Goal: Information Seeking & Learning: Learn about a topic

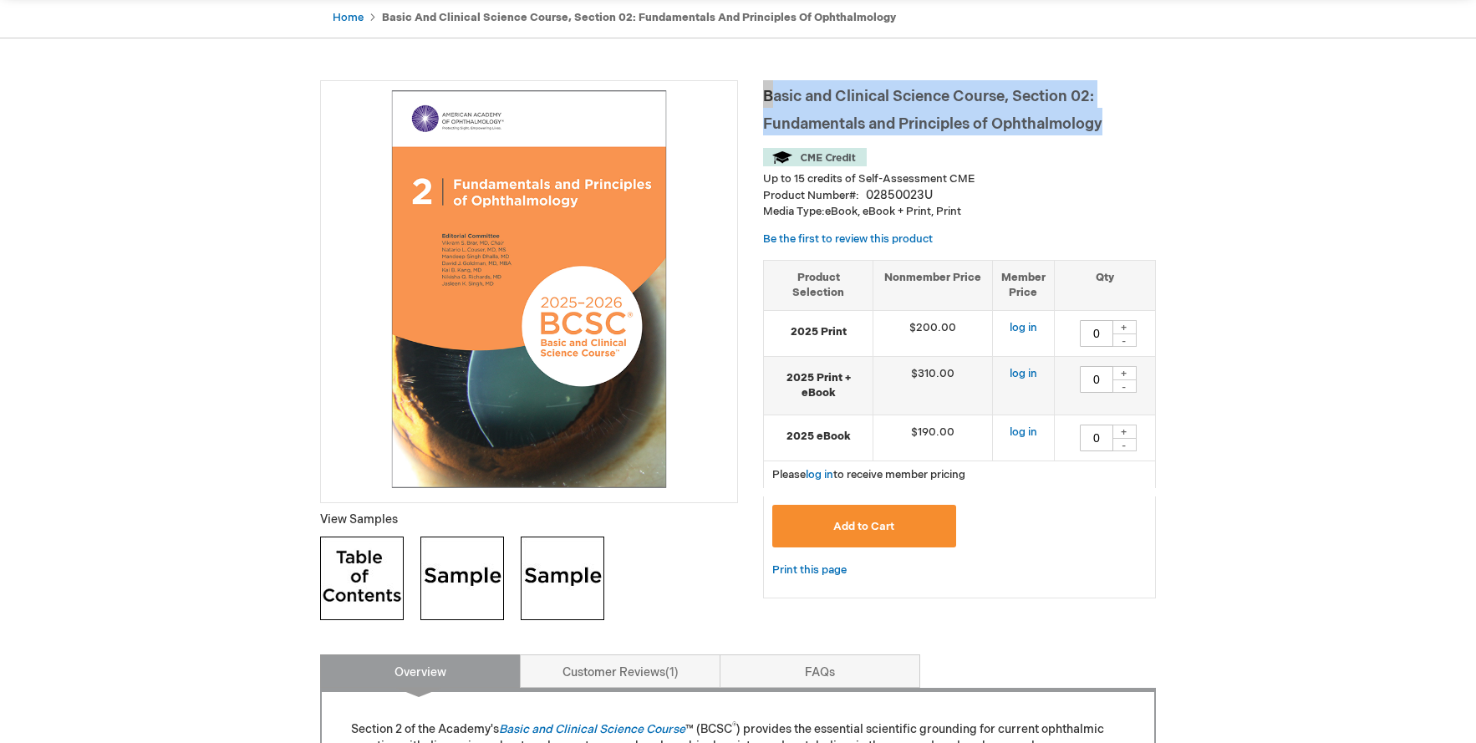
drag, startPoint x: 351, startPoint y: 19, endPoint x: 329, endPoint y: 39, distance: 30.2
click at [351, 19] on link "Home" at bounding box center [348, 17] width 31 height 13
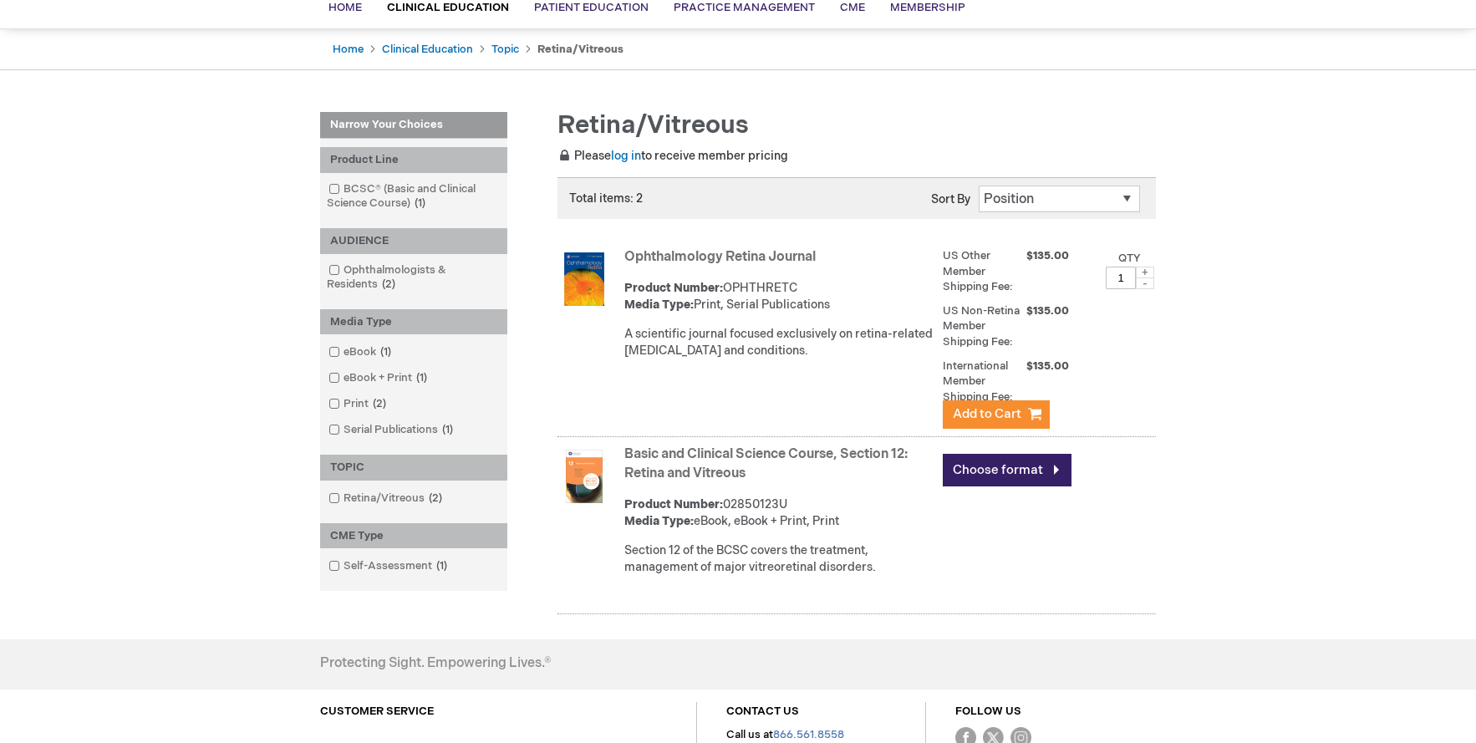
scroll to position [167, 0]
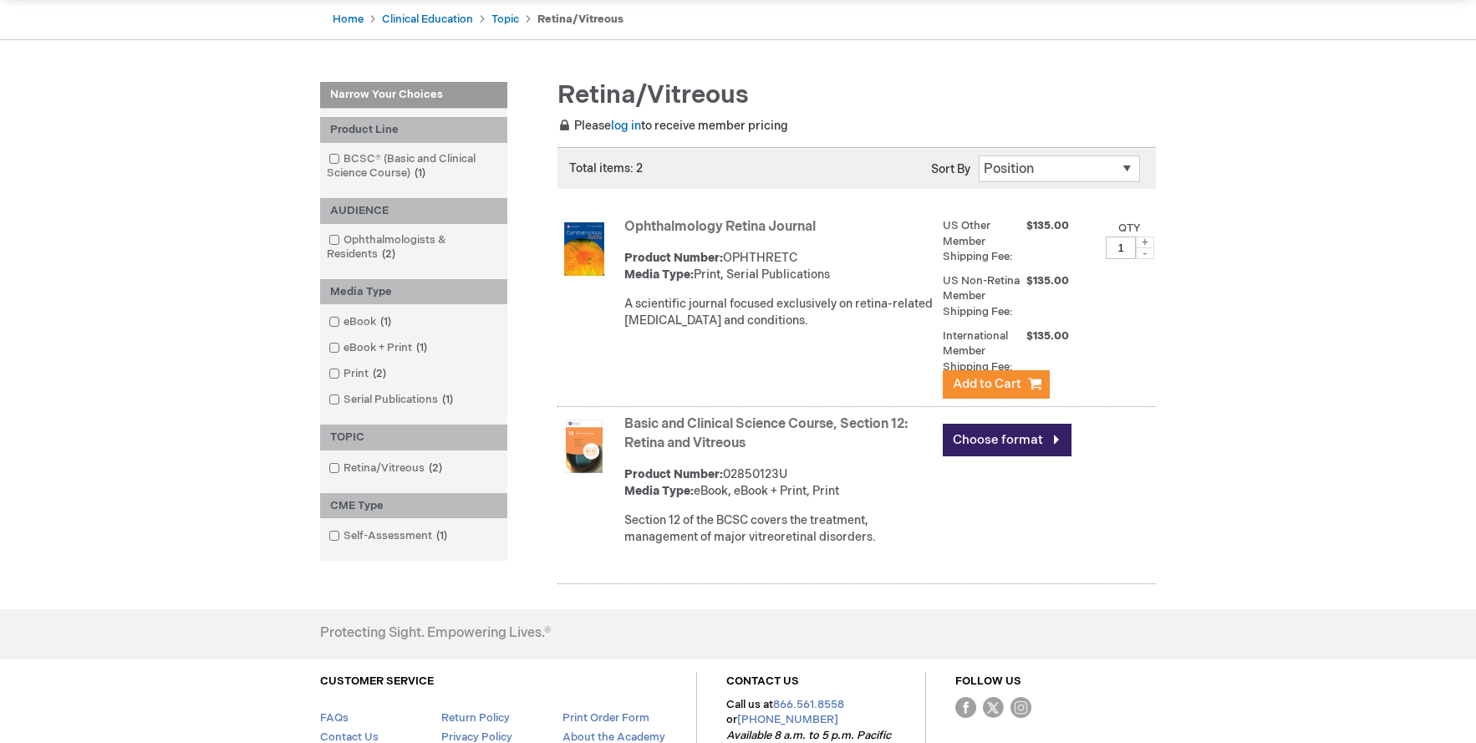
click at [773, 423] on link "Basic and Clinical Science Course, Section 12: Retina and Vitreous" at bounding box center [765, 433] width 283 height 35
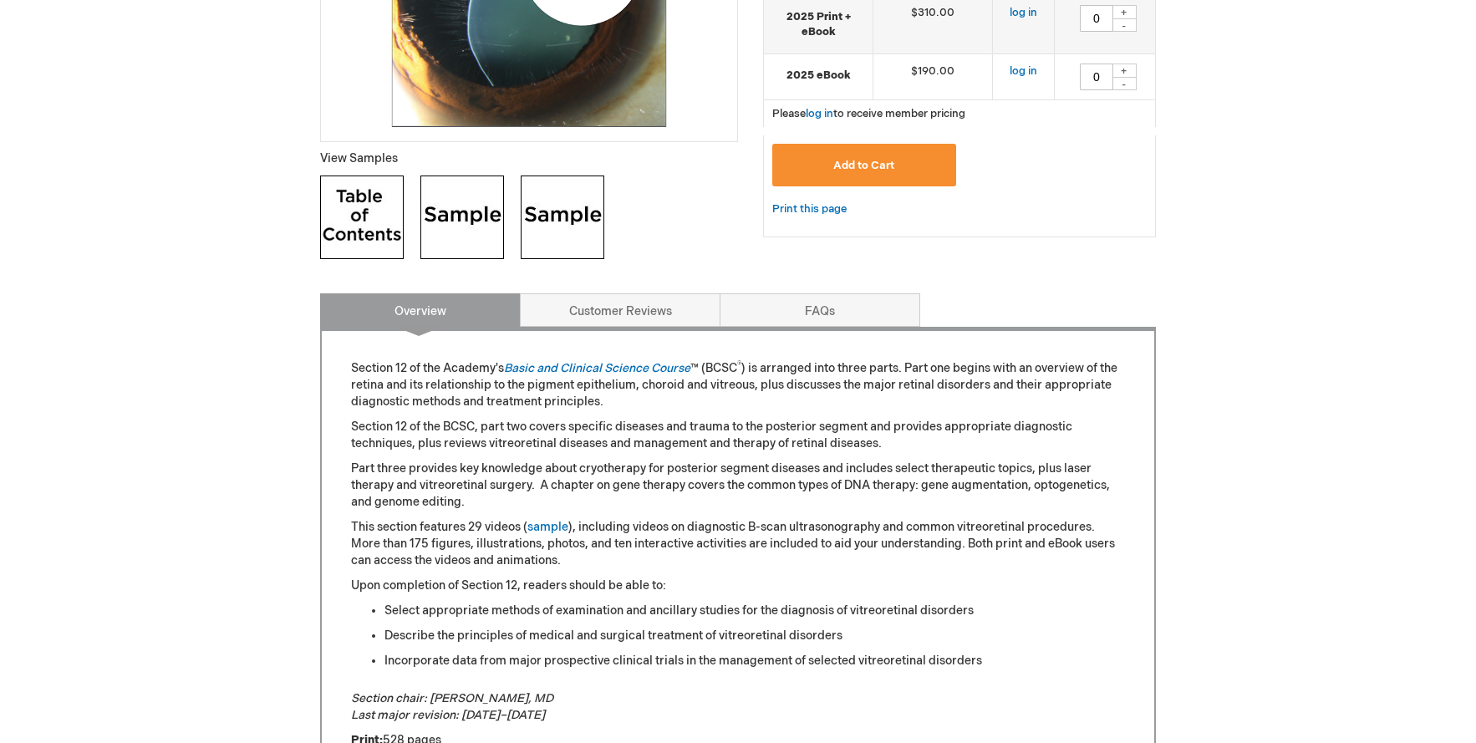
scroll to position [502, 0]
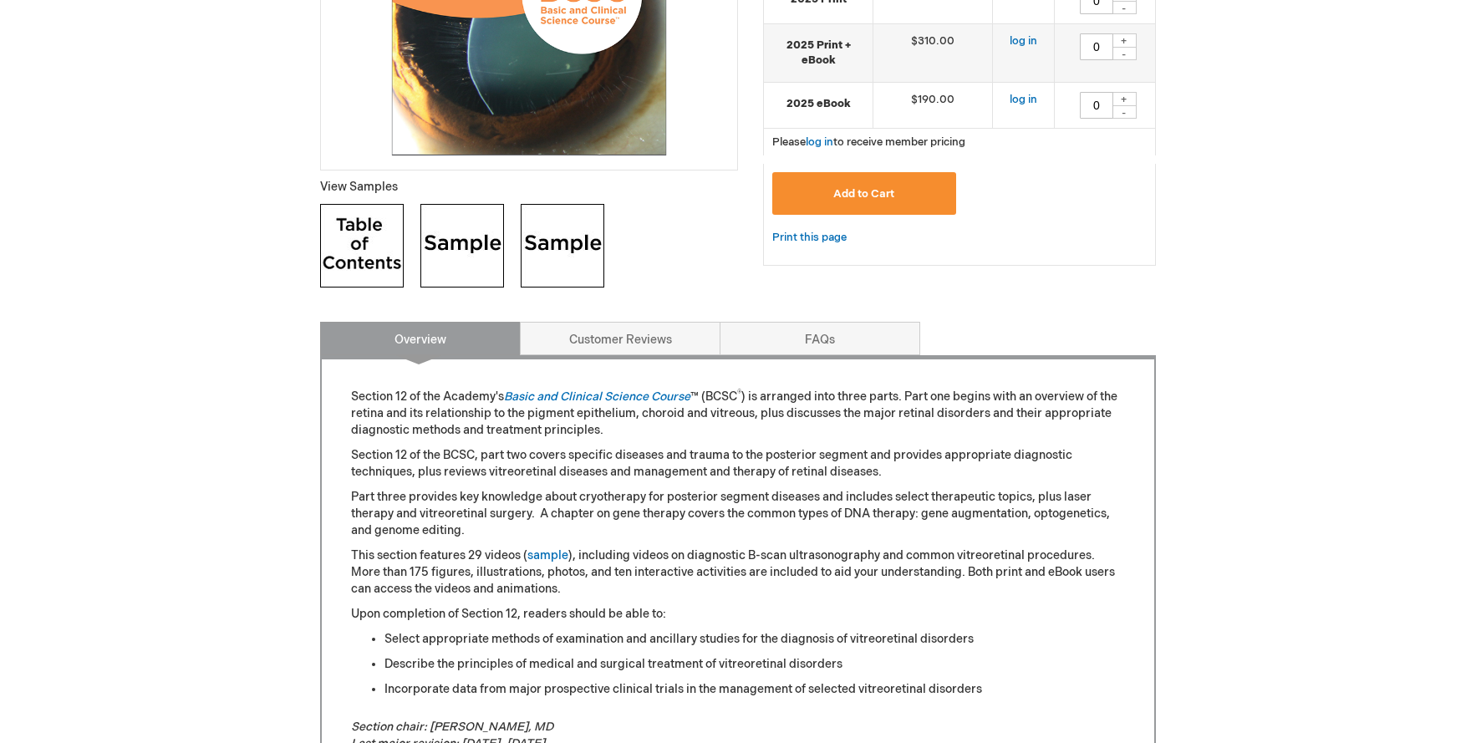
click at [390, 246] on img at bounding box center [362, 246] width 84 height 84
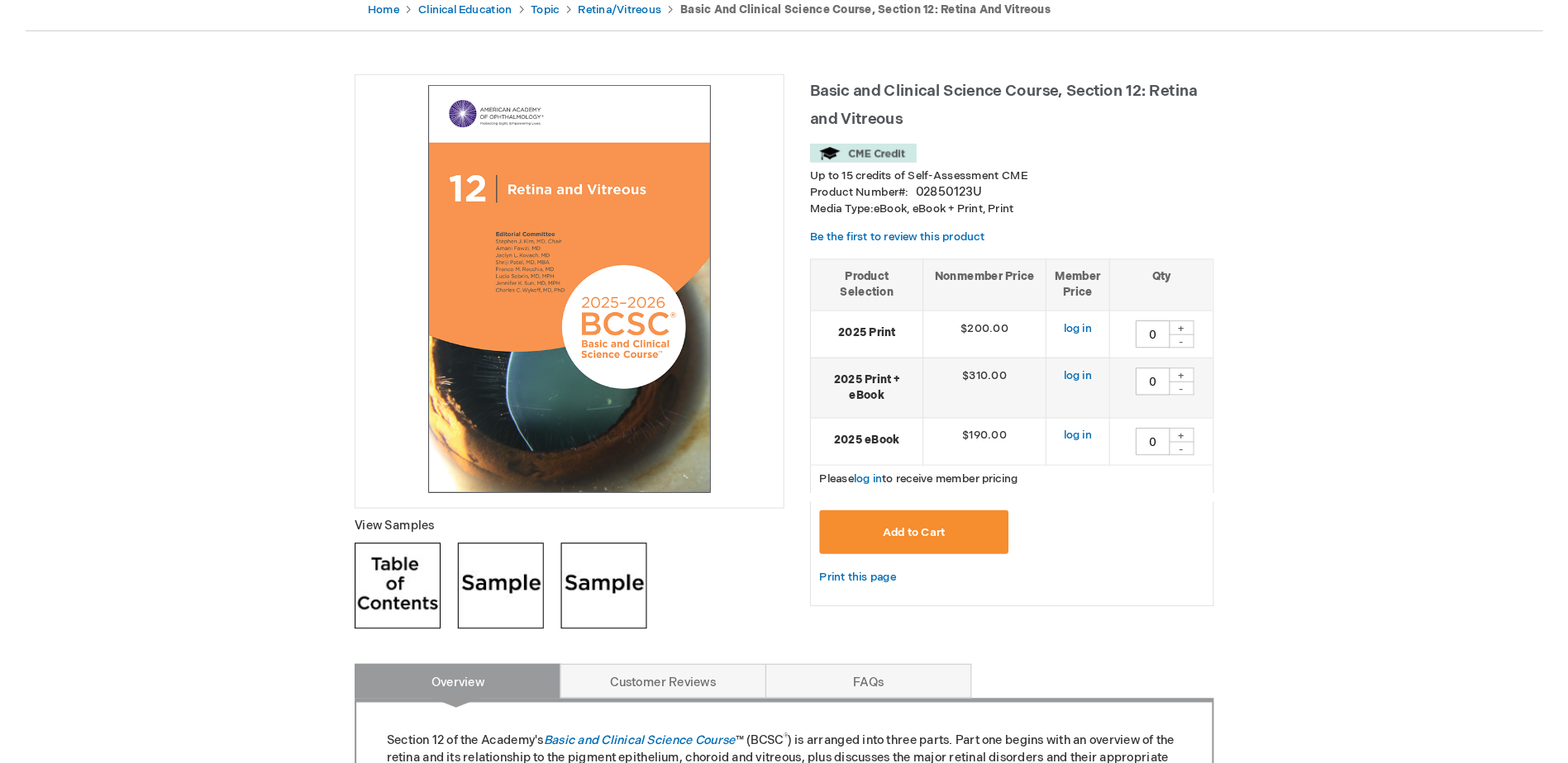
scroll to position [165, 0]
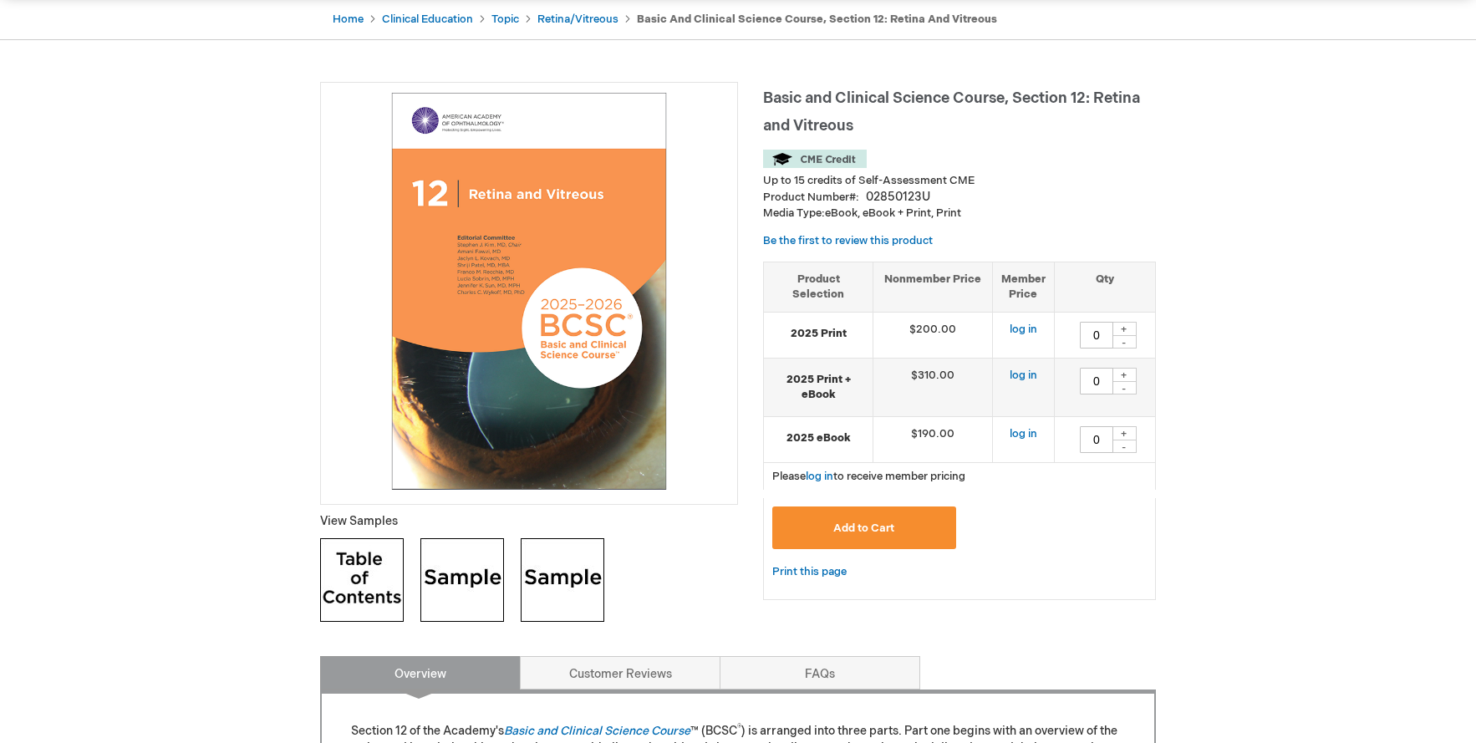
click at [767, 97] on span "Basic and Clinical Science Course, Section 12: Retina and Vitreous" at bounding box center [951, 111] width 377 height 45
